Goal: Information Seeking & Learning: Learn about a topic

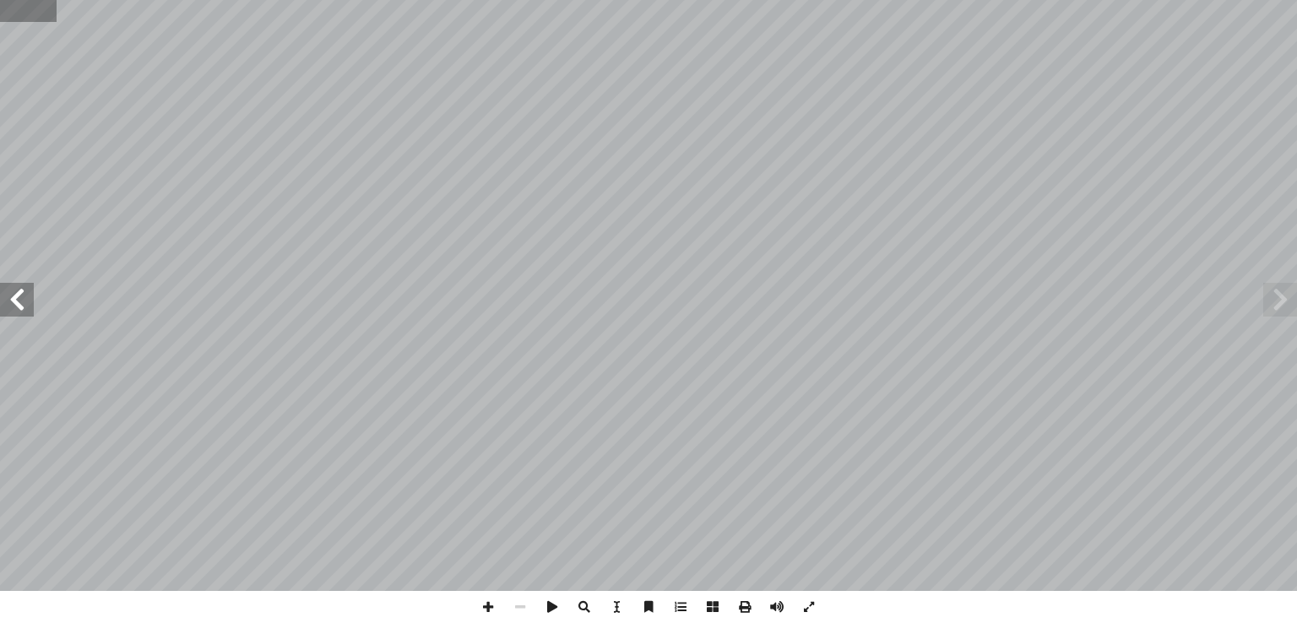
click at [17, 18] on input "text" at bounding box center [28, 11] width 56 height 22
type input "**"
click at [1291, 293] on span at bounding box center [1280, 300] width 34 height 34
click at [493, 606] on span at bounding box center [488, 607] width 32 height 32
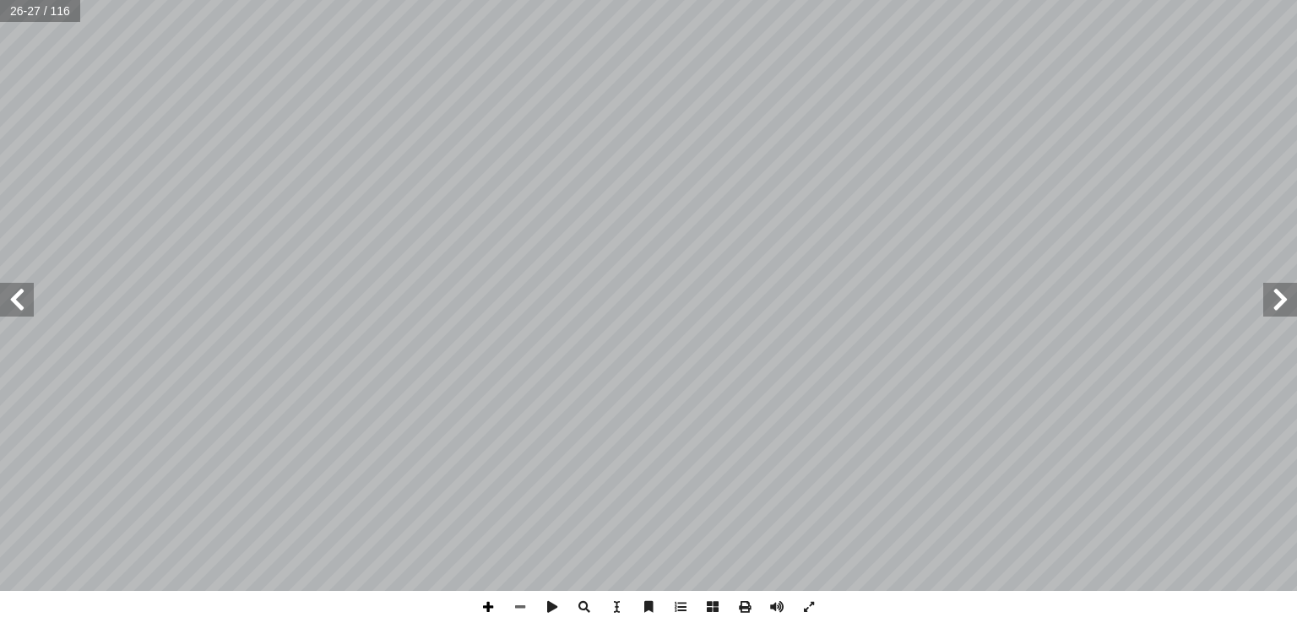
click at [484, 608] on span at bounding box center [488, 607] width 32 height 32
click at [16, 301] on span at bounding box center [17, 300] width 34 height 34
click at [522, 609] on span at bounding box center [520, 607] width 32 height 32
click at [24, 312] on span at bounding box center [17, 300] width 34 height 34
click at [1276, 300] on span at bounding box center [1280, 300] width 34 height 34
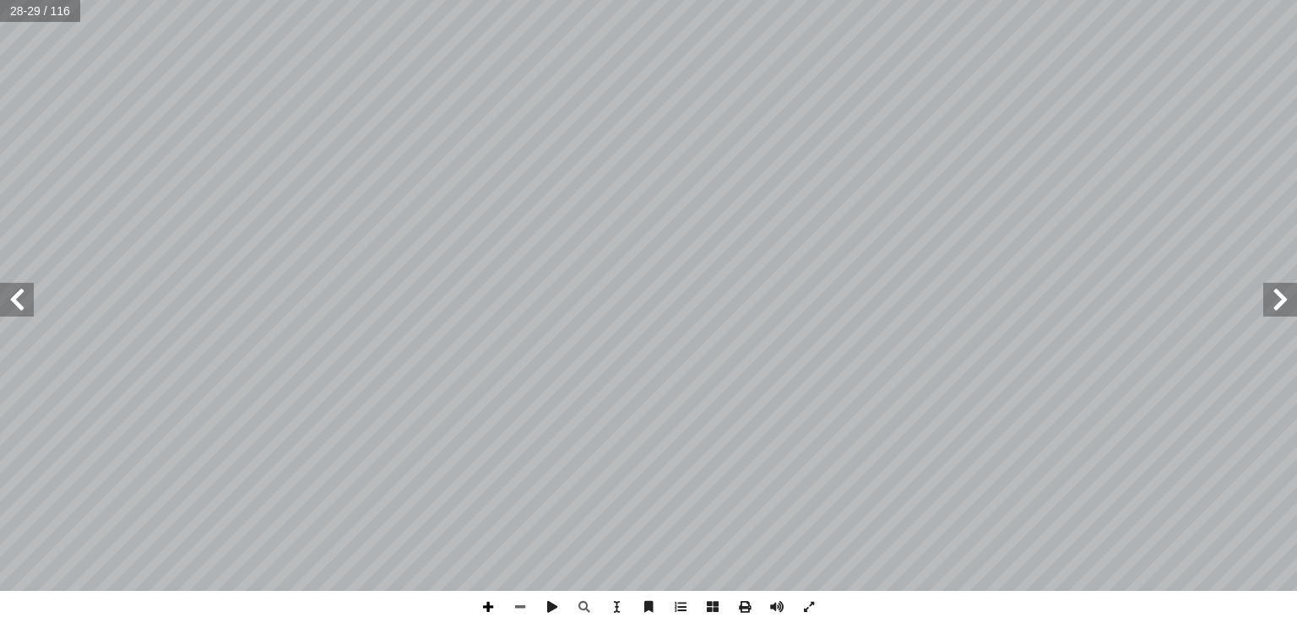
click at [491, 606] on span at bounding box center [488, 607] width 32 height 32
click at [748, 154] on html "الصفحة الرئيسية الصف الأول الصف الثاني الصف الثالث الصف الرابع الصف الخامس الصف…" at bounding box center [648, 77] width 1297 height 154
click at [19, 300] on span at bounding box center [17, 300] width 34 height 34
